Goal: Information Seeking & Learning: Learn about a topic

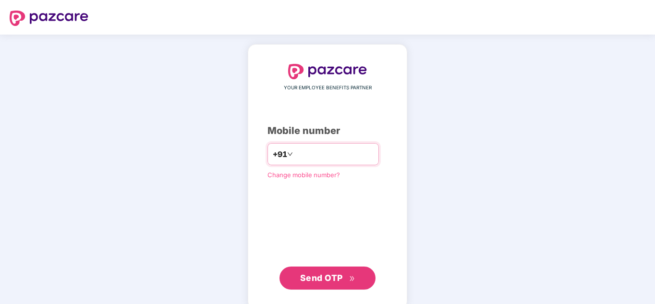
click at [314, 152] on input "number" at bounding box center [334, 154] width 79 height 15
type input "*"
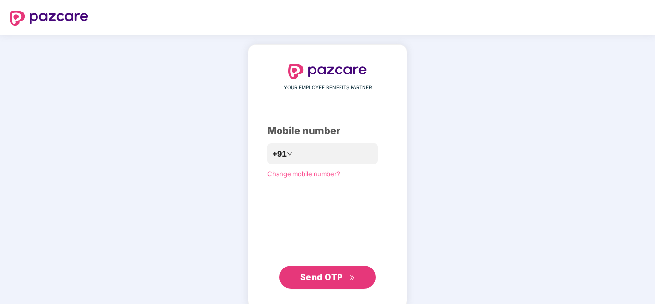
click at [427, 165] on div "**********" at bounding box center [327, 176] width 655 height 283
click at [331, 275] on span "Send OTP" at bounding box center [321, 277] width 43 height 10
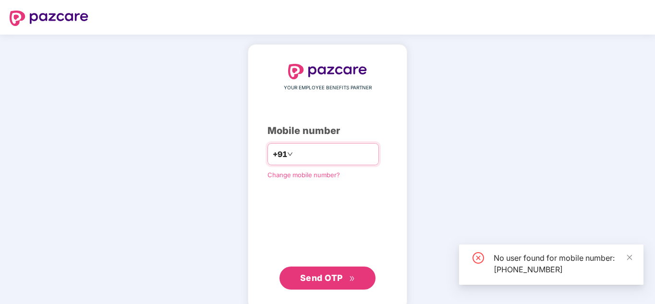
drag, startPoint x: 333, startPoint y: 158, endPoint x: 250, endPoint y: 164, distance: 82.9
click at [250, 164] on div "**********" at bounding box center [327, 176] width 159 height 265
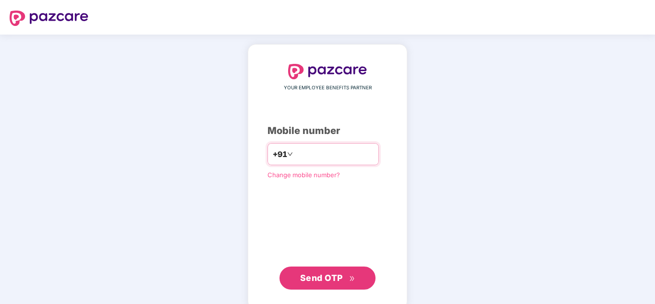
click at [332, 153] on input "**********" at bounding box center [334, 154] width 79 height 15
type input "*"
type input "**********"
click at [327, 279] on span "Send OTP" at bounding box center [321, 278] width 43 height 10
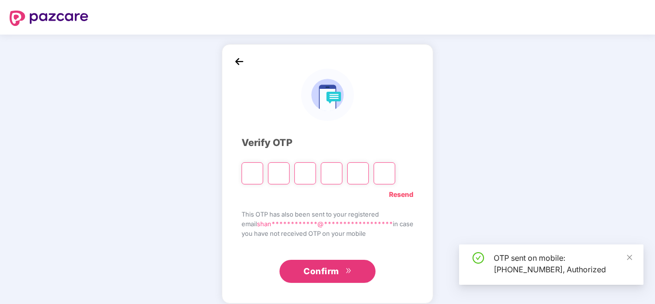
click at [242, 178] on input "Please enter verification code. Digit 1" at bounding box center [253, 173] width 22 height 22
type input "*"
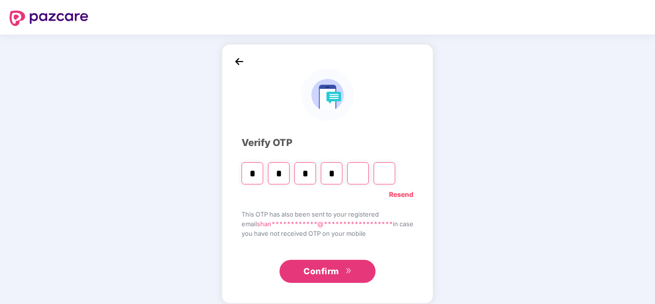
type input "*"
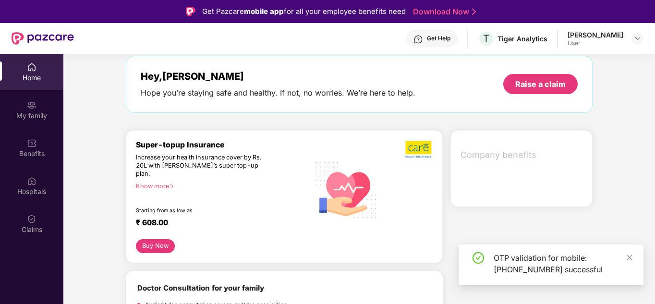
scroll to position [44, 0]
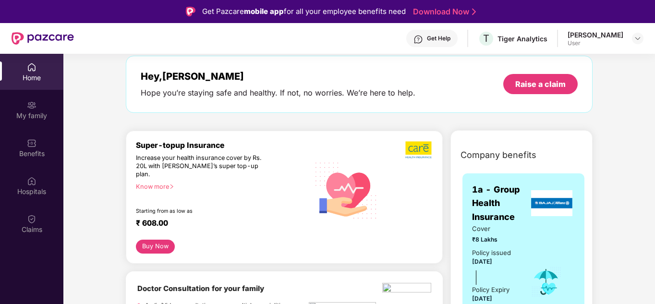
click at [39, 185] on div "Hospitals" at bounding box center [31, 186] width 63 height 36
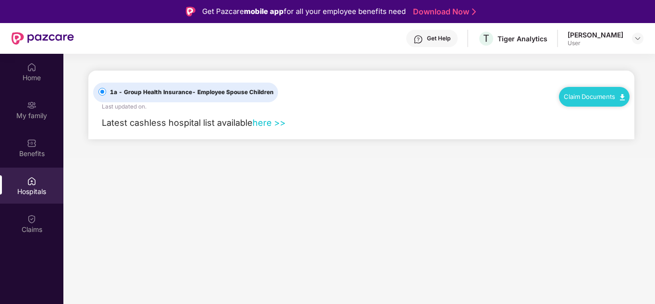
scroll to position [0, 0]
click at [276, 126] on link "here >>" at bounding box center [269, 122] width 33 height 11
click at [579, 99] on link "Claim Documents" at bounding box center [594, 97] width 61 height 8
click at [240, 93] on span "- Employee Spouse Children" at bounding box center [233, 91] width 82 height 7
click at [268, 125] on link "here >>" at bounding box center [269, 122] width 33 height 11
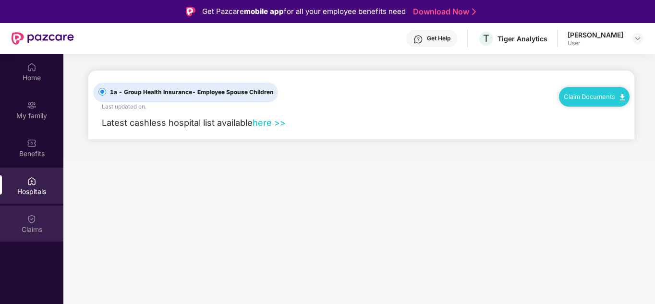
click at [49, 221] on div "Claims" at bounding box center [31, 224] width 63 height 36
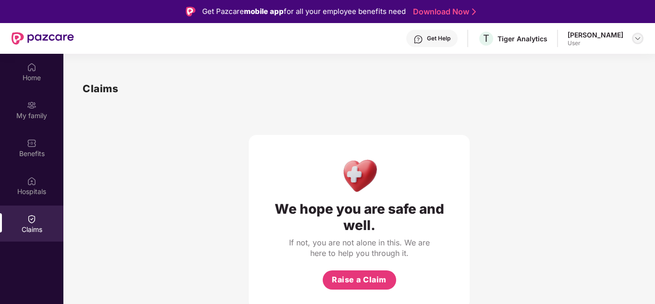
click at [636, 39] on img at bounding box center [638, 39] width 8 height 8
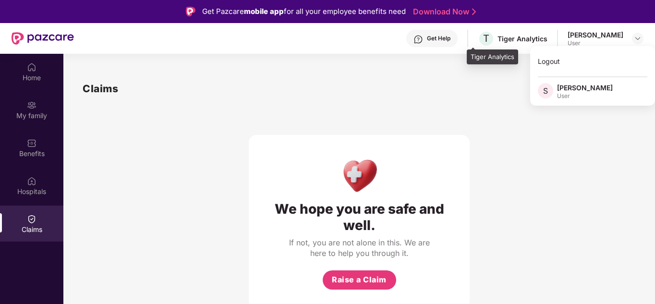
click at [501, 42] on div "Tiger Analytics" at bounding box center [523, 38] width 50 height 9
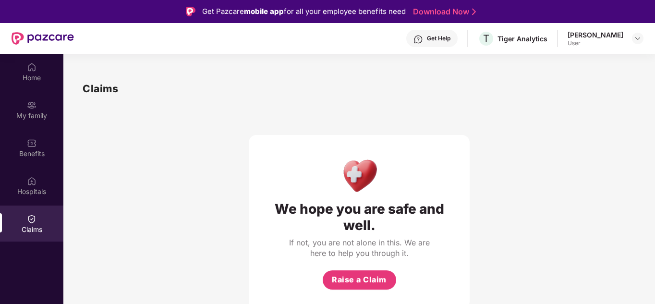
click at [427, 39] on div "Get Help" at bounding box center [439, 39] width 24 height 8
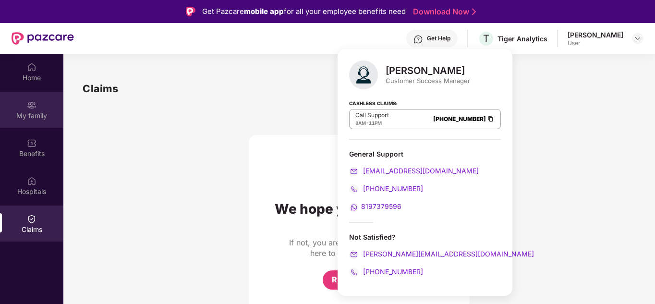
click at [33, 107] on img at bounding box center [32, 105] width 10 height 10
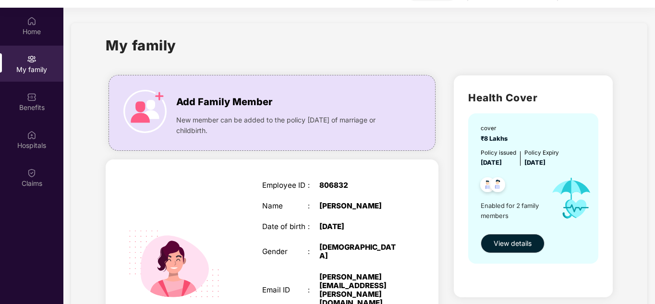
scroll to position [54, 0]
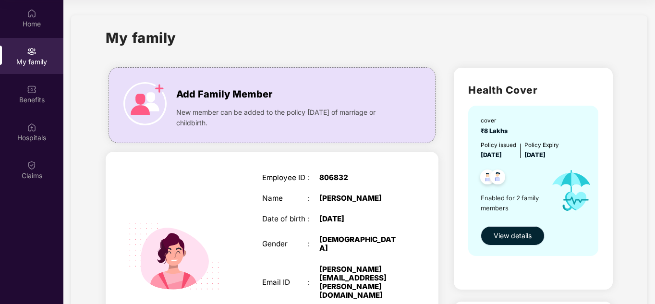
click at [518, 238] on span "View details" at bounding box center [513, 236] width 38 height 11
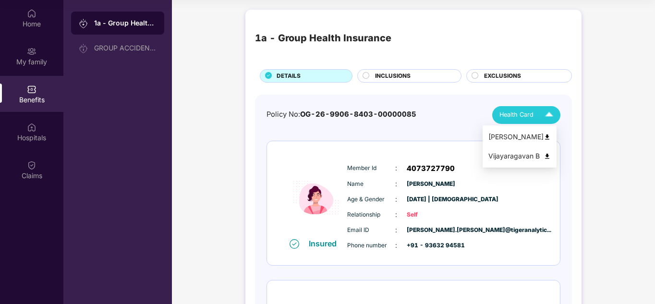
click at [551, 122] on img at bounding box center [549, 115] width 17 height 17
click at [407, 73] on span "INCLUSIONS" at bounding box center [393, 76] width 36 height 9
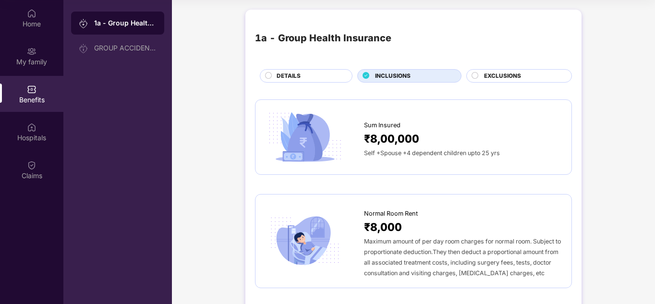
scroll to position [0, 0]
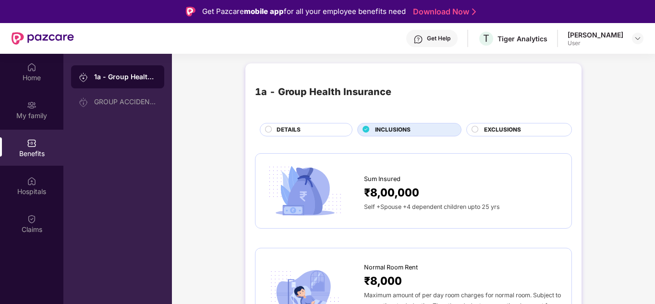
drag, startPoint x: 654, startPoint y: 90, endPoint x: 656, endPoint y: 80, distance: 10.3
click at [655, 80] on html "Get Pazcare mobile app for all your employee benefits need Download Now Get Hel…" at bounding box center [327, 152] width 655 height 304
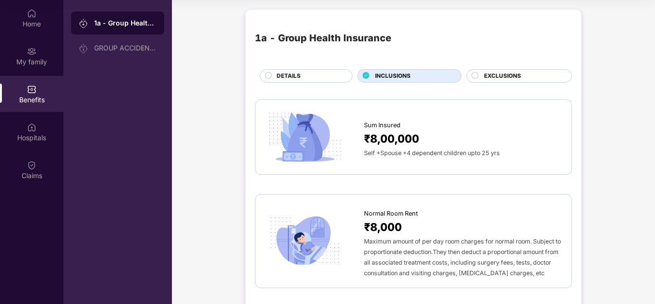
click at [539, 242] on span "Maximum amount of per day room charges for normal room. Subject to proportionat…" at bounding box center [462, 257] width 197 height 39
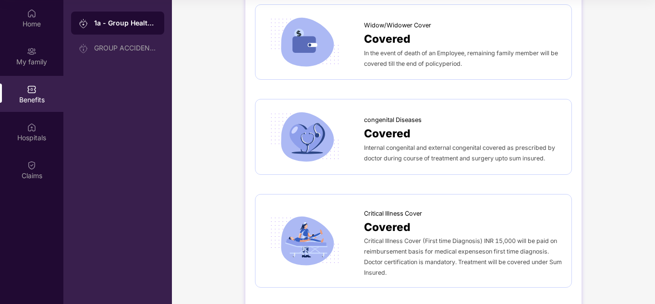
scroll to position [1710, 0]
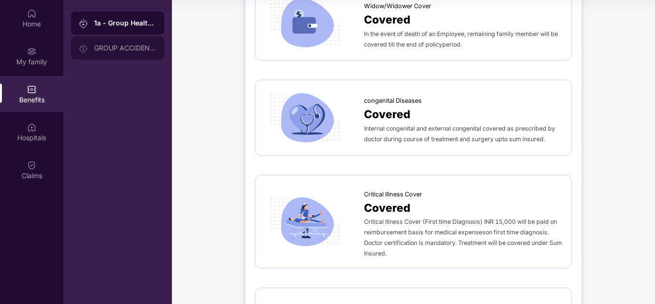
click at [147, 52] on div "GROUP ACCIDENTAL INSURANCE" at bounding box center [117, 48] width 93 height 23
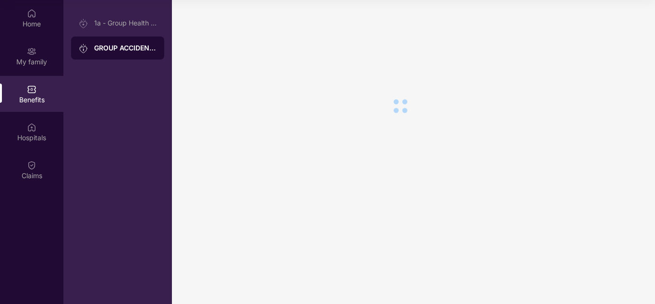
scroll to position [0, 0]
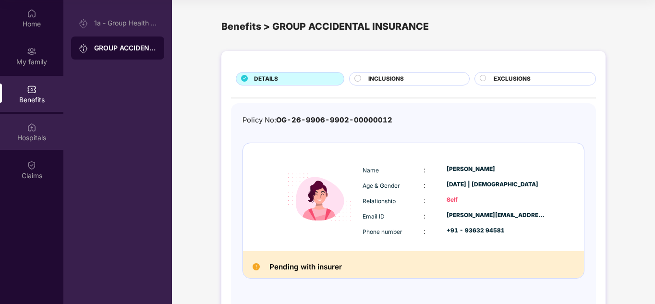
click at [36, 134] on div "Hospitals" at bounding box center [31, 138] width 63 height 10
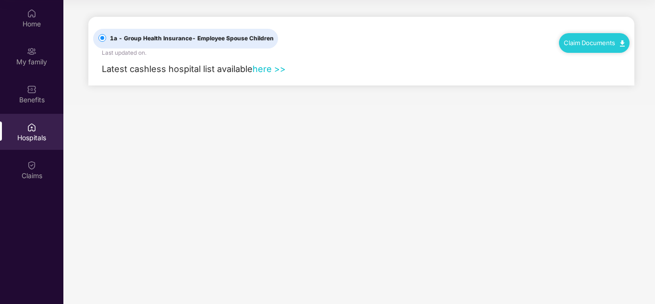
click at [178, 33] on label "1a - Group Health Insurance - Employee Spouse Children" at bounding box center [185, 39] width 185 height 20
click at [253, 71] on span "Latest cashless hospital list available" at bounding box center [177, 68] width 151 height 11
click at [273, 70] on link "here >>" at bounding box center [269, 68] width 33 height 11
